Goal: Information Seeking & Learning: Learn about a topic

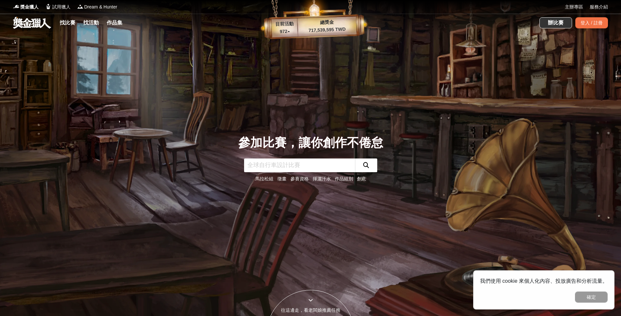
click at [327, 162] on input "text" at bounding box center [299, 166] width 111 height 14
click at [328, 161] on input "text" at bounding box center [299, 166] width 111 height 14
type input "數學好好玩"
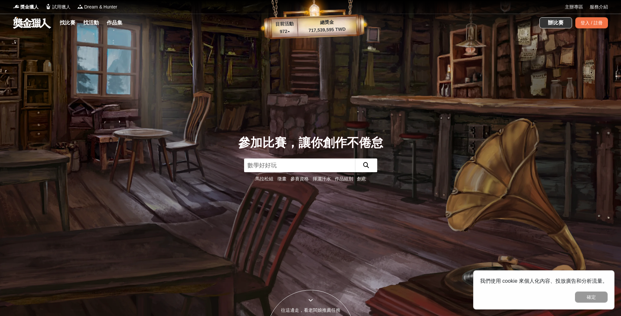
click button "submit" at bounding box center [366, 166] width 22 height 14
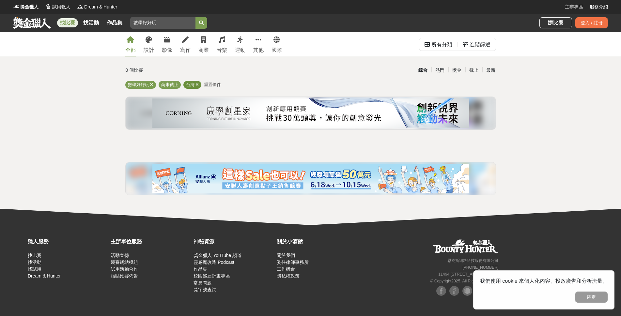
click at [197, 84] on icon at bounding box center [197, 85] width 3 height 4
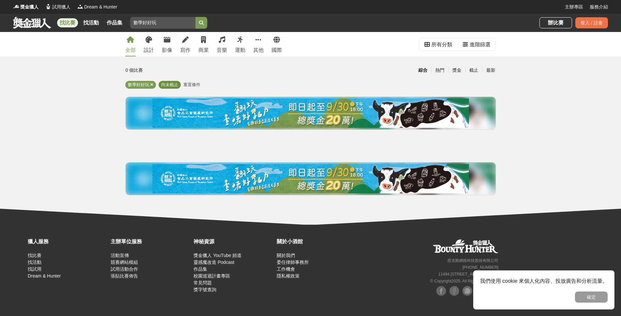
click at [175, 81] on div "尚未截止" at bounding box center [170, 85] width 22 height 8
click at [167, 82] on div "尚未截止" at bounding box center [170, 85] width 22 height 8
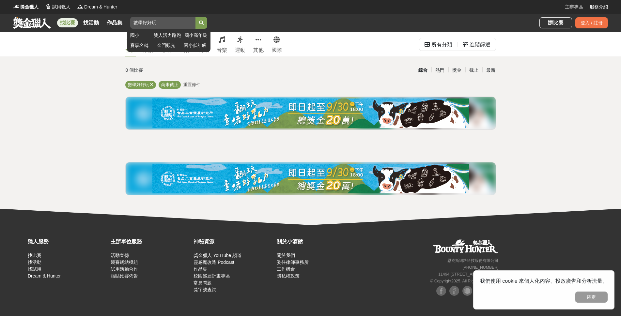
click at [167, 20] on input "數學好好玩" at bounding box center [162, 23] width 65 height 12
